Goal: Task Accomplishment & Management: Use online tool/utility

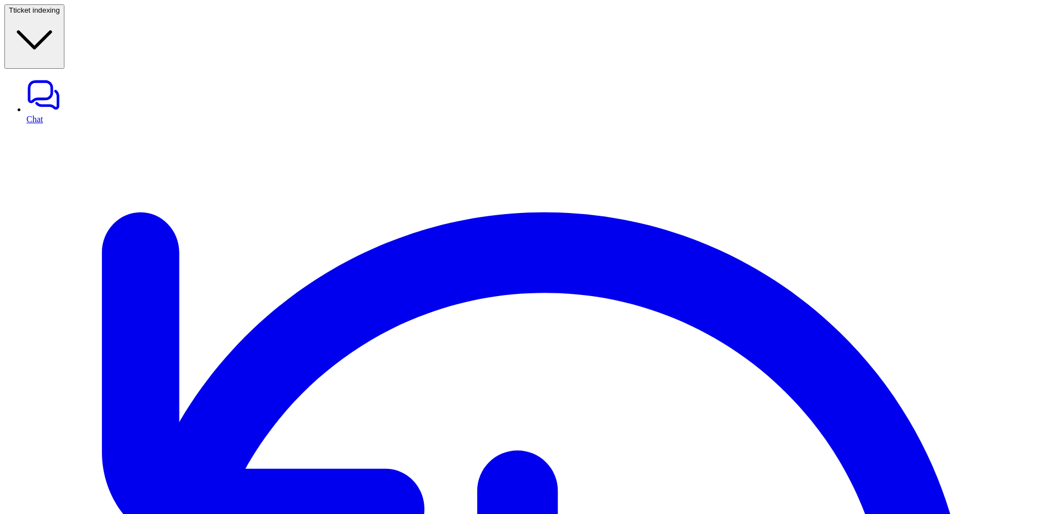
type textarea "**********"
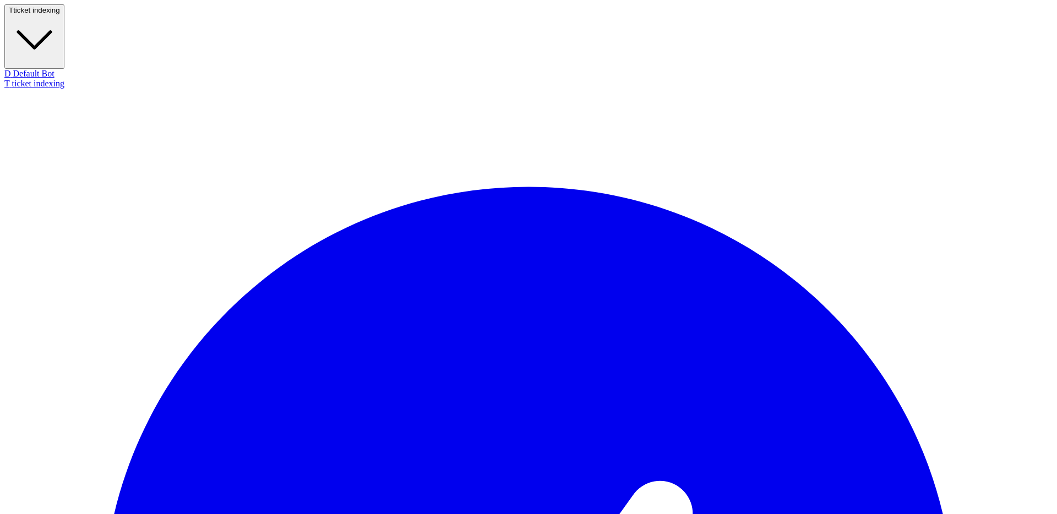
click at [64, 17] on button "T ticket indexing" at bounding box center [34, 36] width 60 height 64
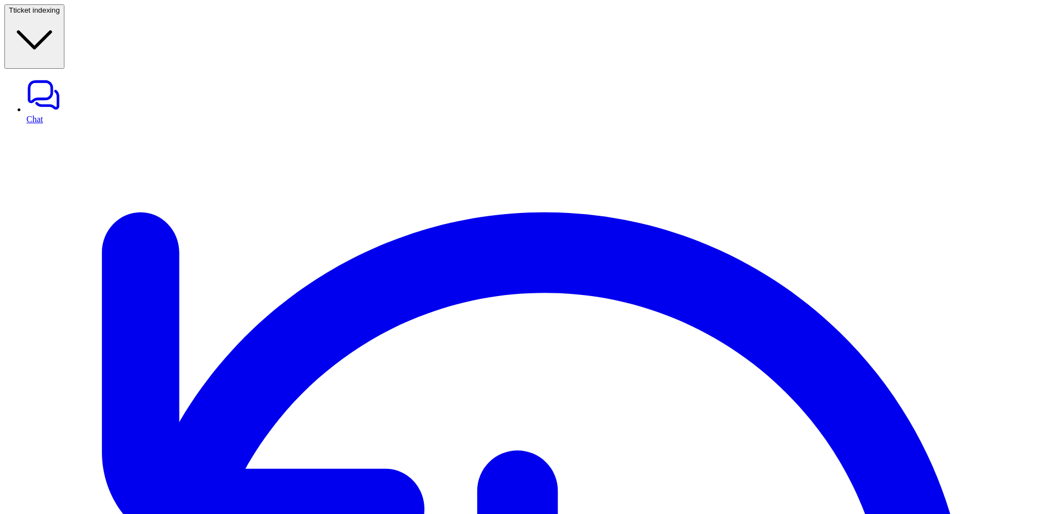
click at [60, 14] on icon "button" at bounding box center [34, 39] width 51 height 51
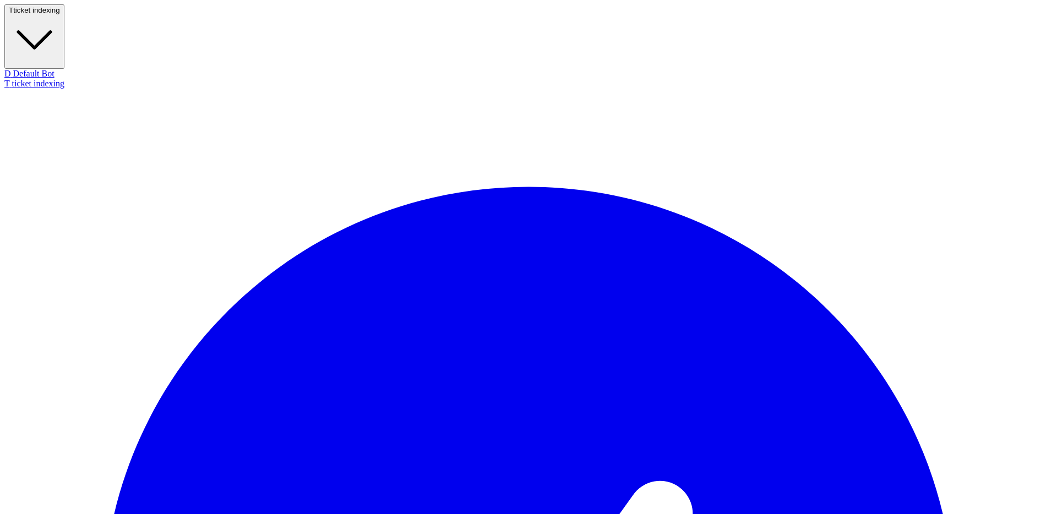
click at [64, 15] on button "T ticket indexing" at bounding box center [34, 36] width 60 height 64
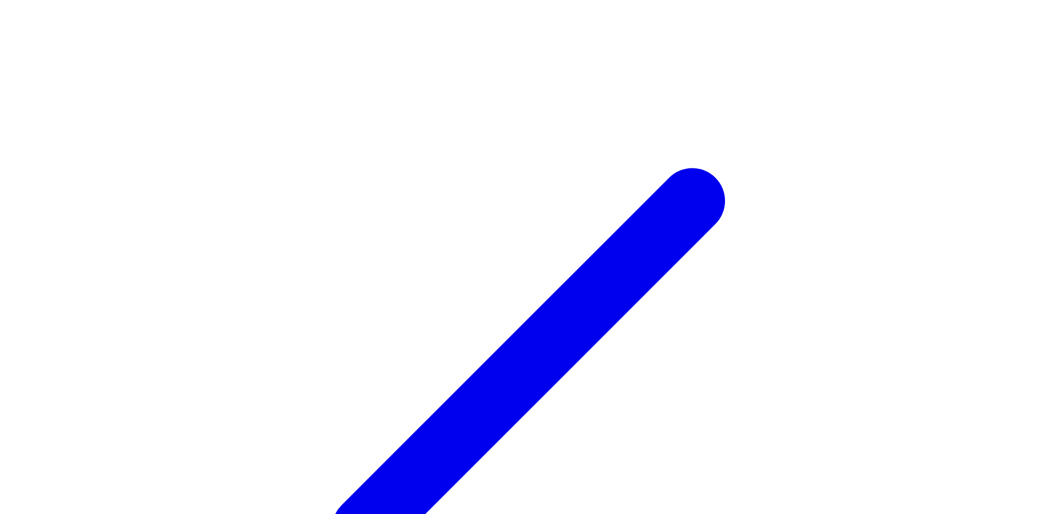
type input "********"
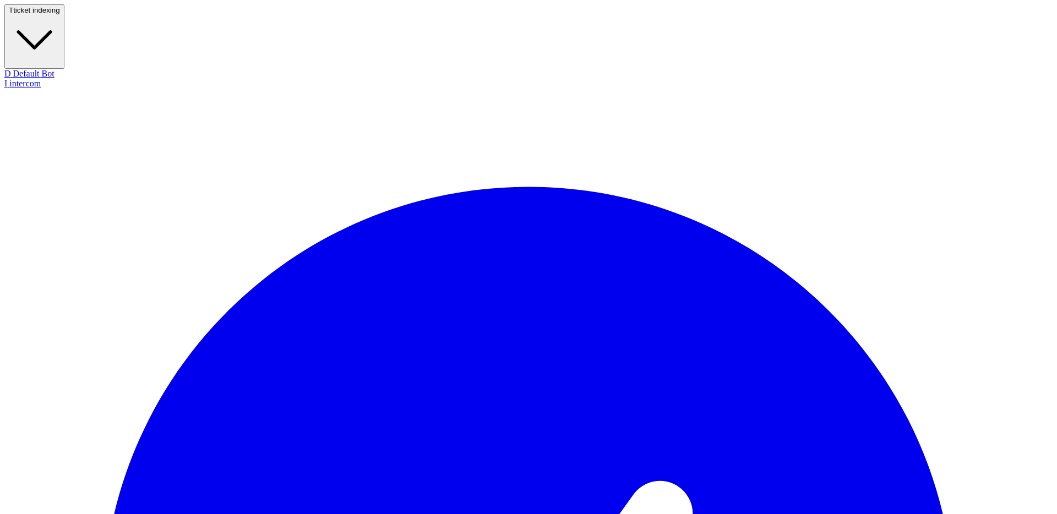
click at [64, 25] on button "T ticket indexing" at bounding box center [34, 36] width 60 height 64
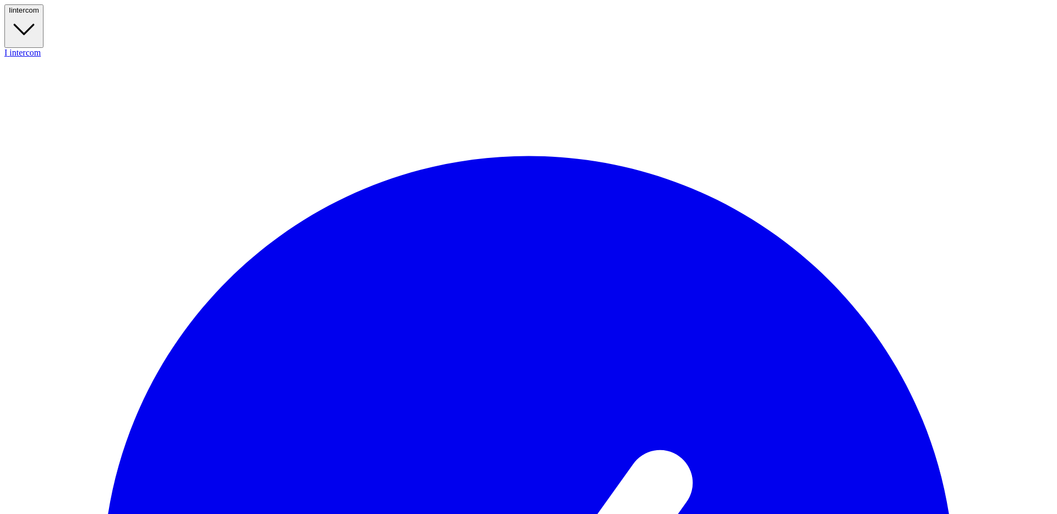
click at [44, 4] on button "I intercom" at bounding box center [23, 26] width 39 height 44
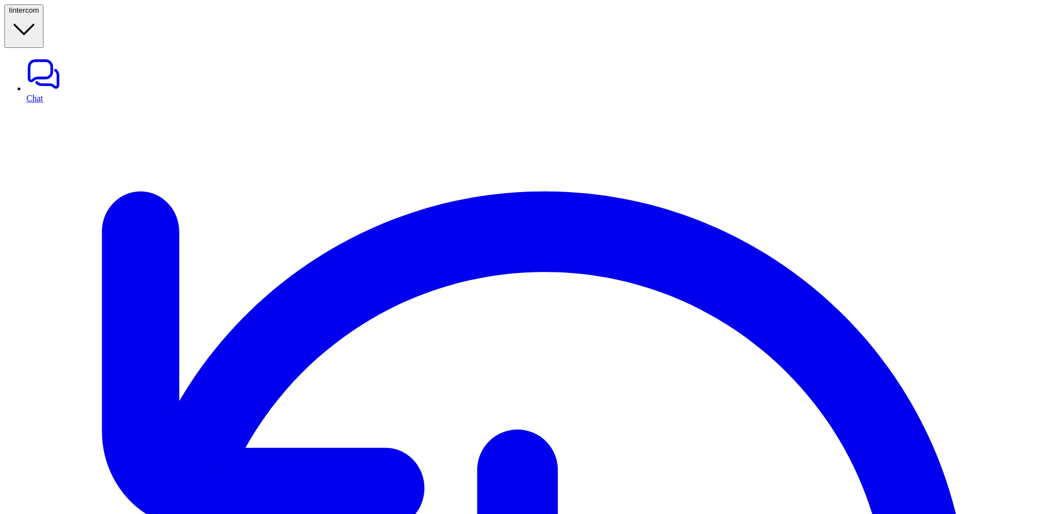
scroll to position [35, 0]
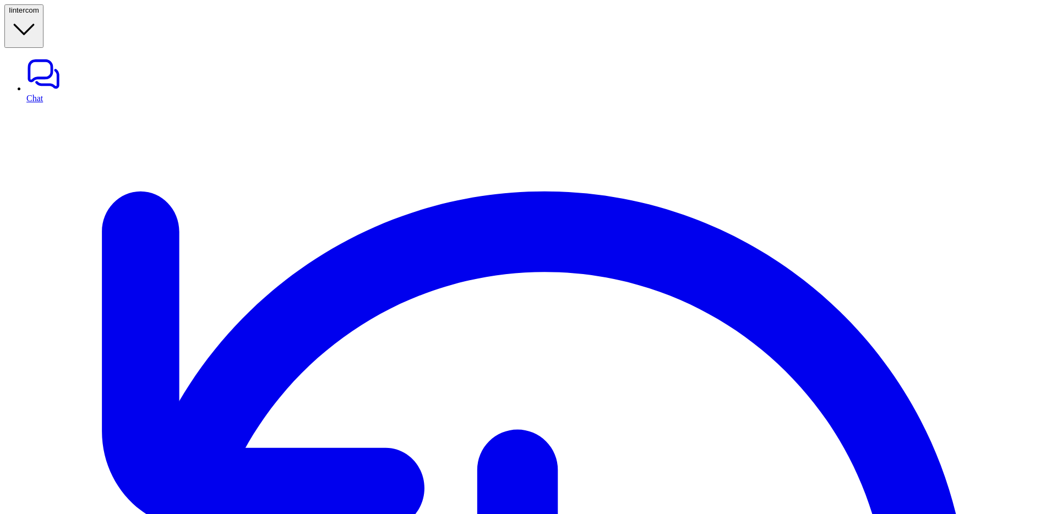
scroll to position [686, 0]
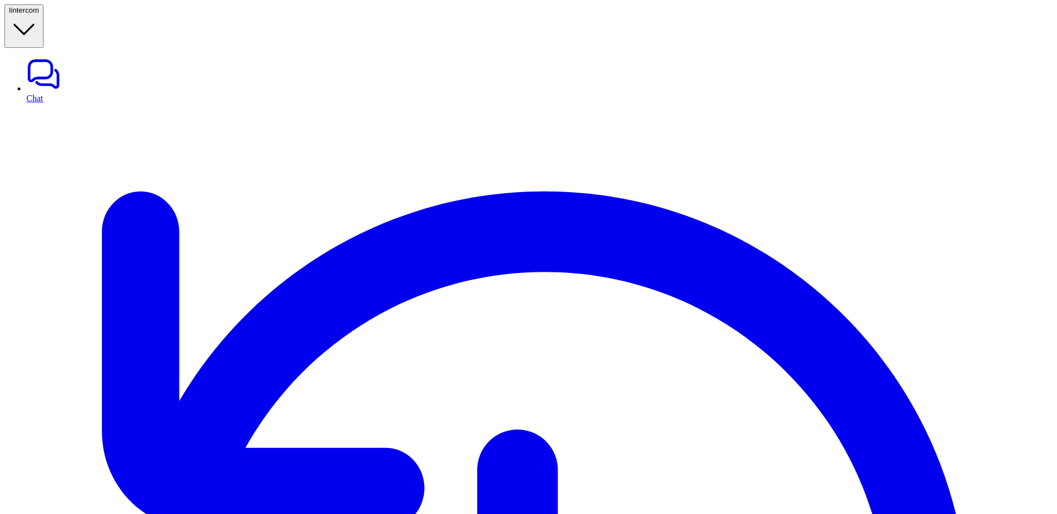
scroll to position [0, 0]
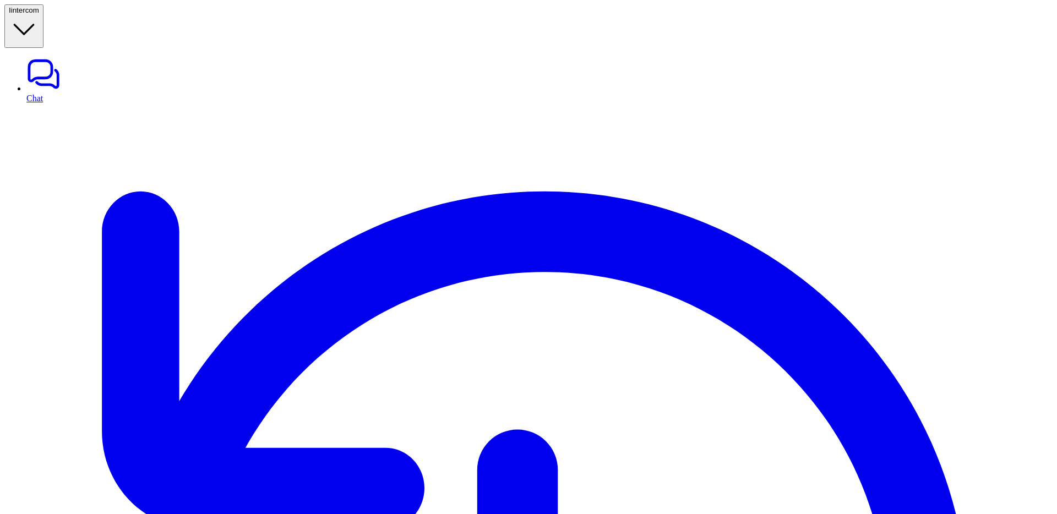
scroll to position [214, 0]
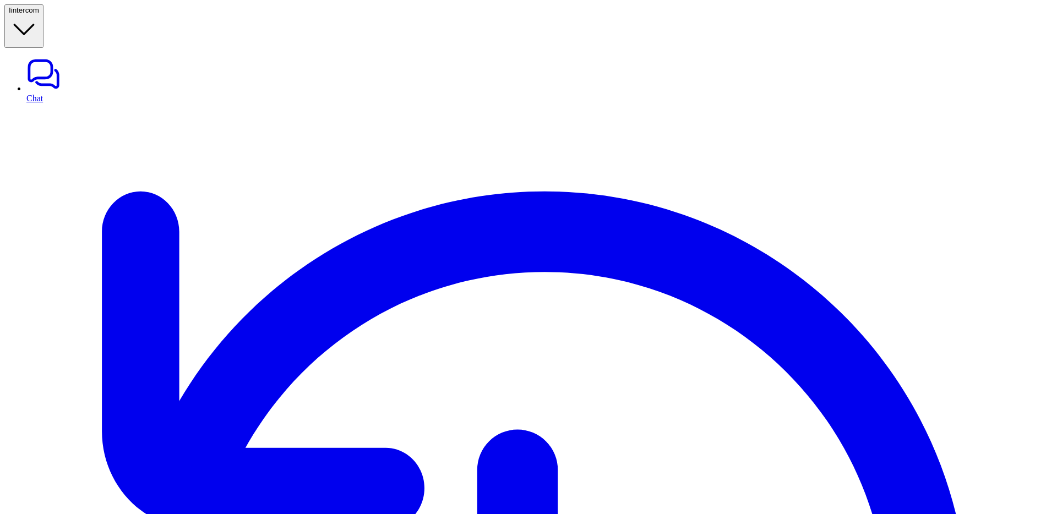
scroll to position [45, 0]
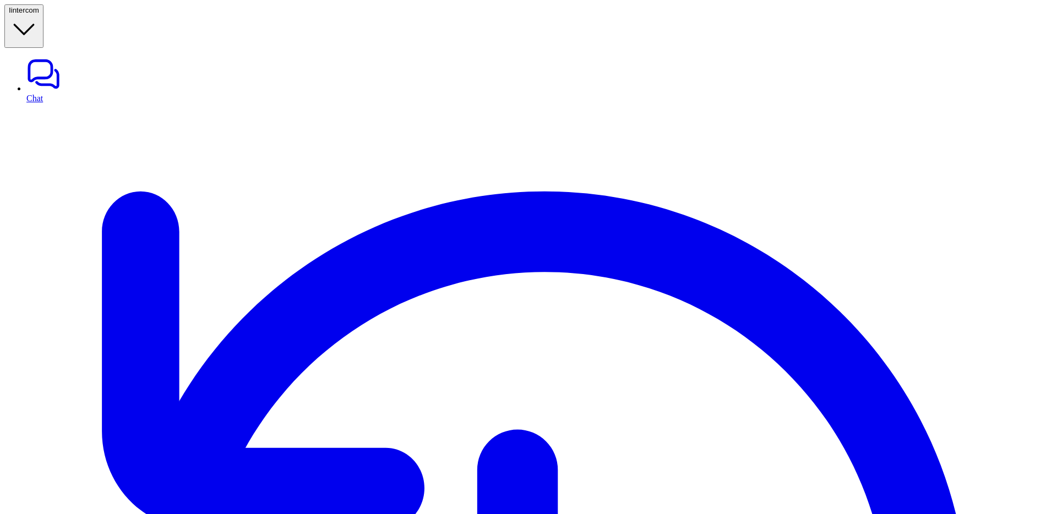
scroll to position [628, 0]
